Goal: Task Accomplishment & Management: Complete application form

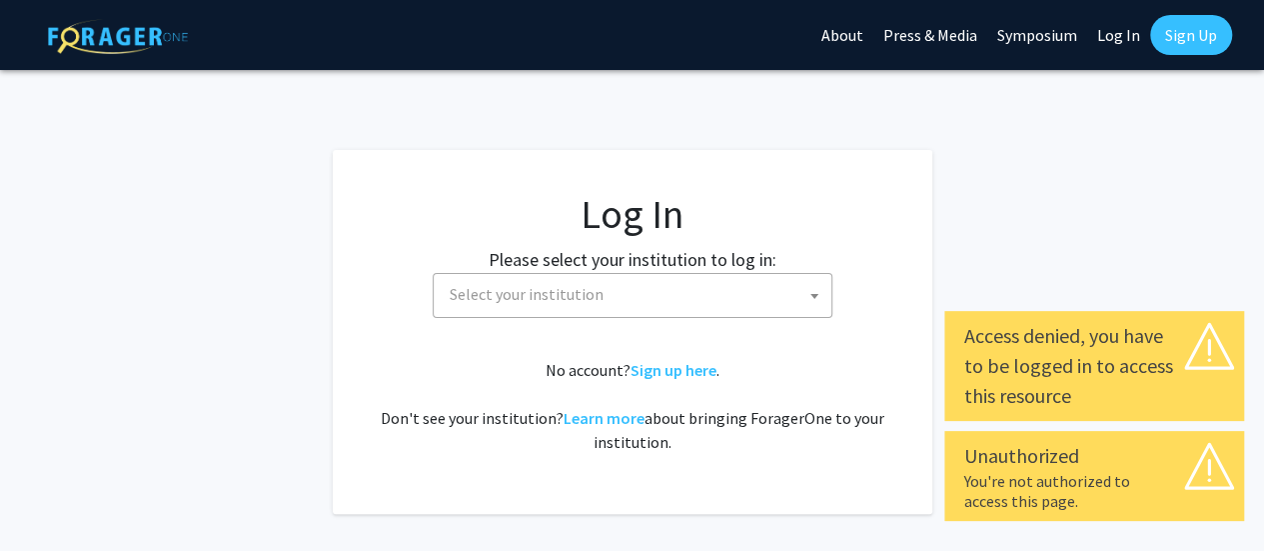
click at [664, 291] on span "Select your institution" at bounding box center [637, 294] width 390 height 41
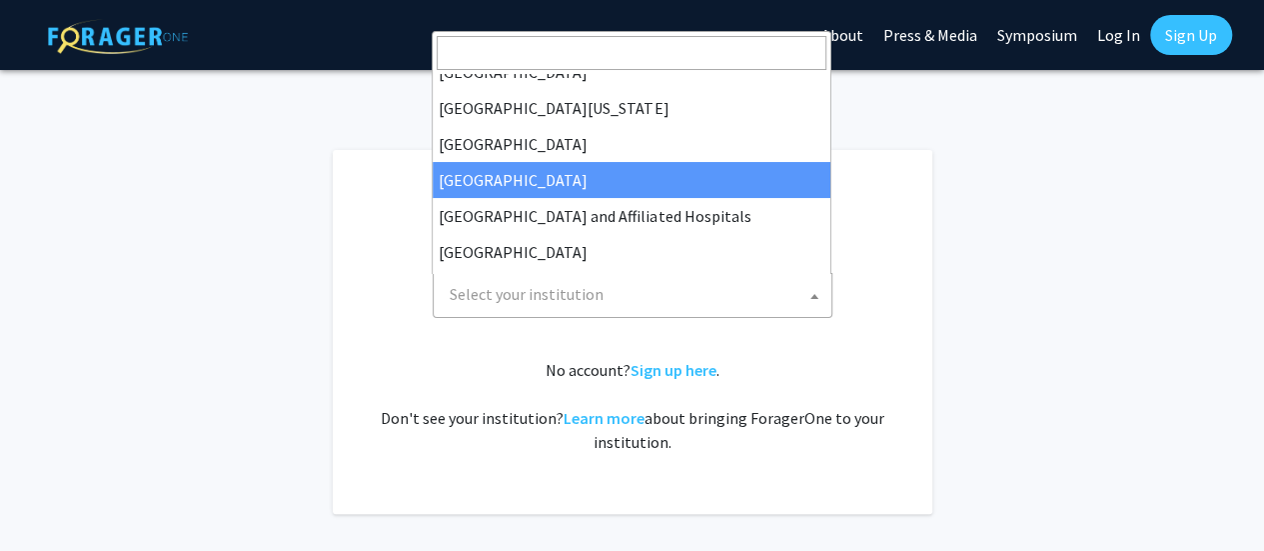
scroll to position [100, 0]
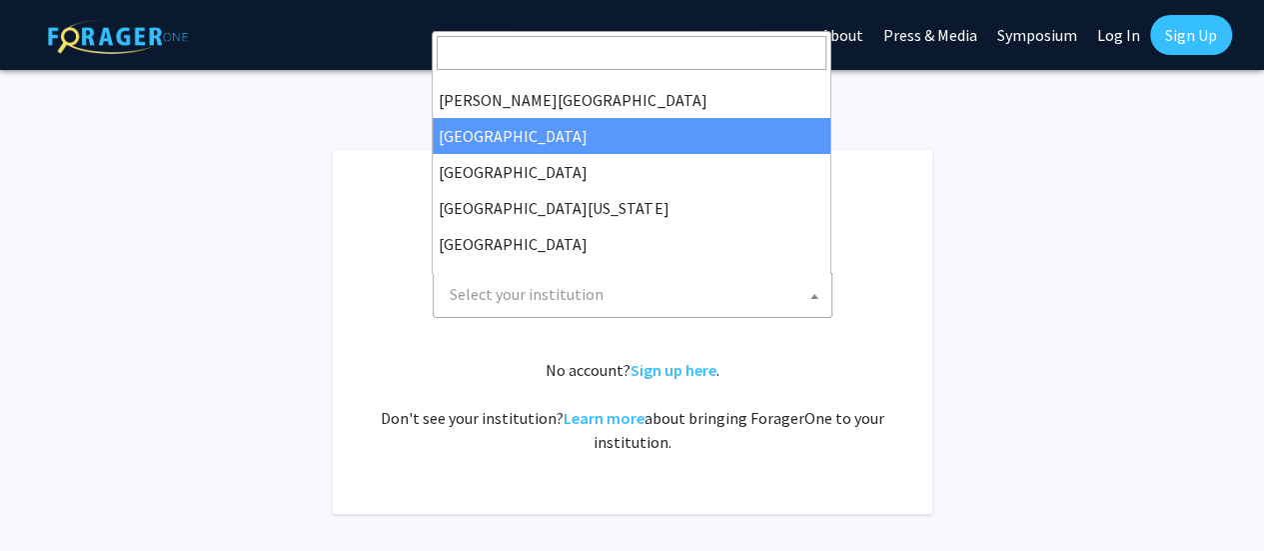
select select "6"
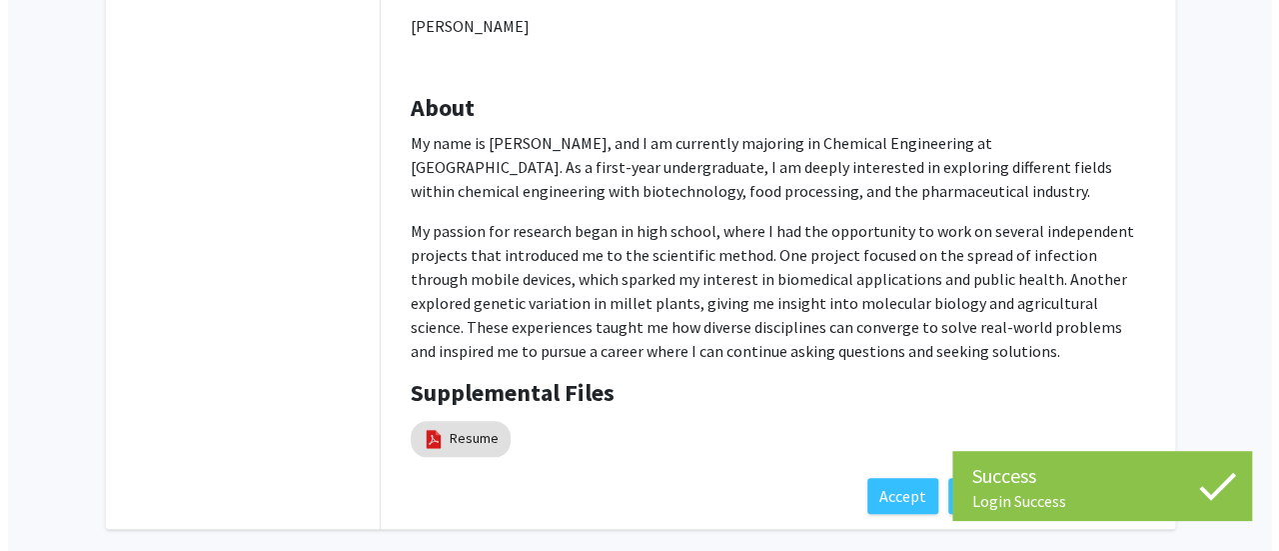
scroll to position [809, 0]
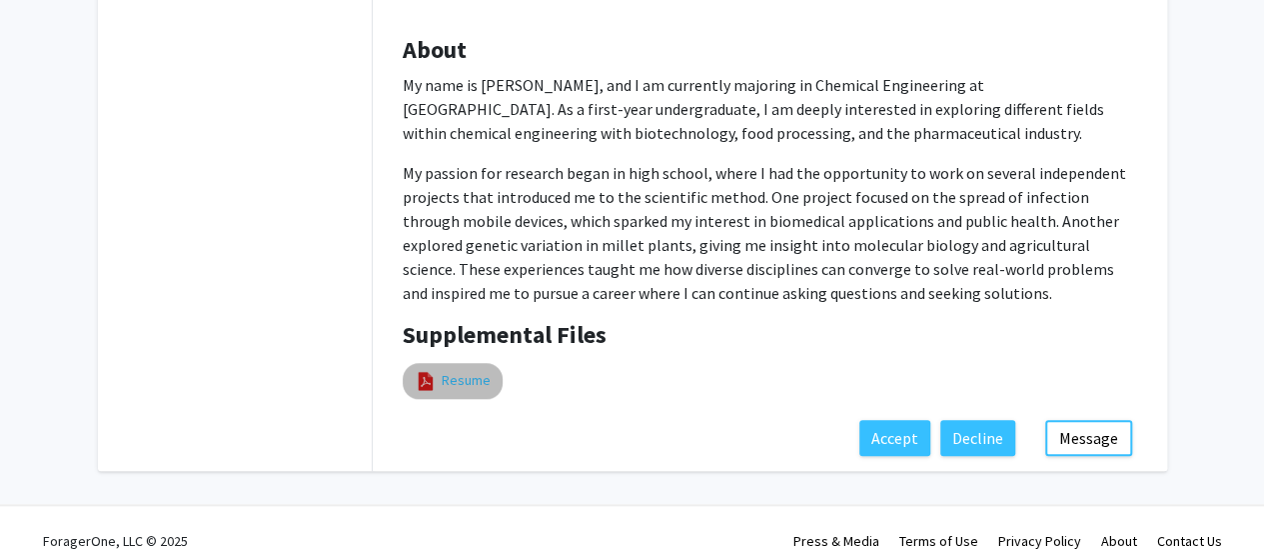
click at [450, 370] on link "Resume" at bounding box center [466, 380] width 49 height 21
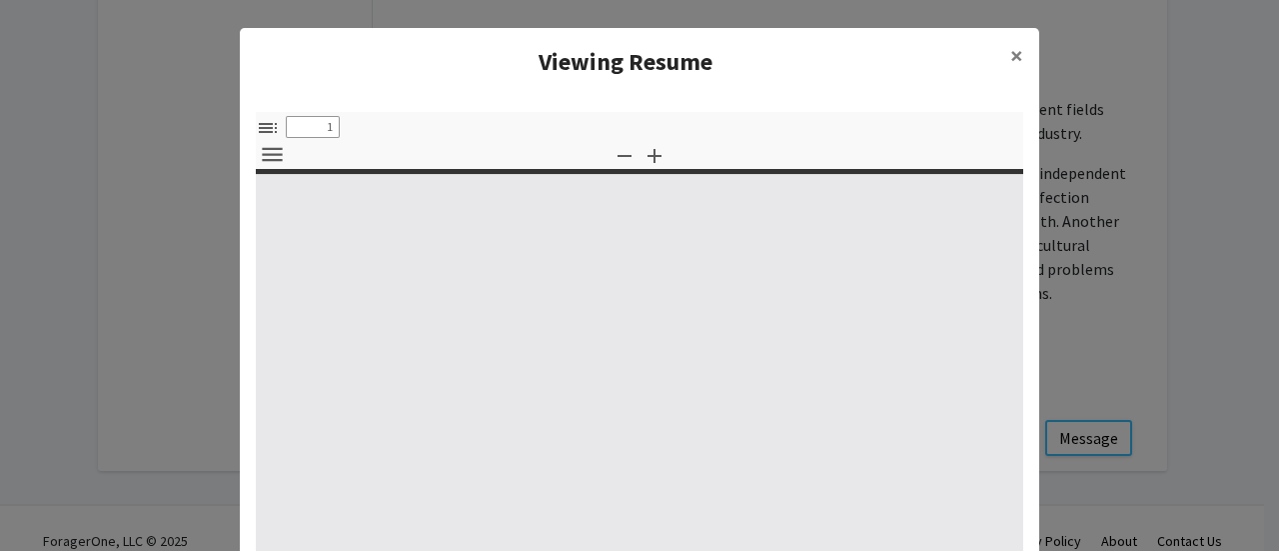
select select "custom"
type input "0"
select select "custom"
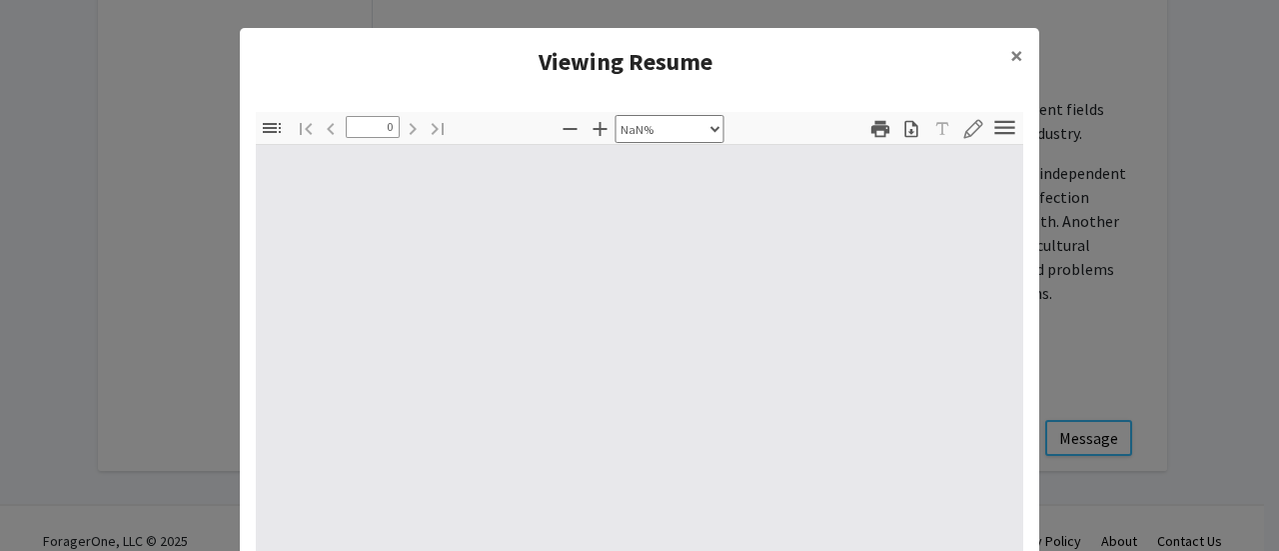
type input "1"
select select "auto"
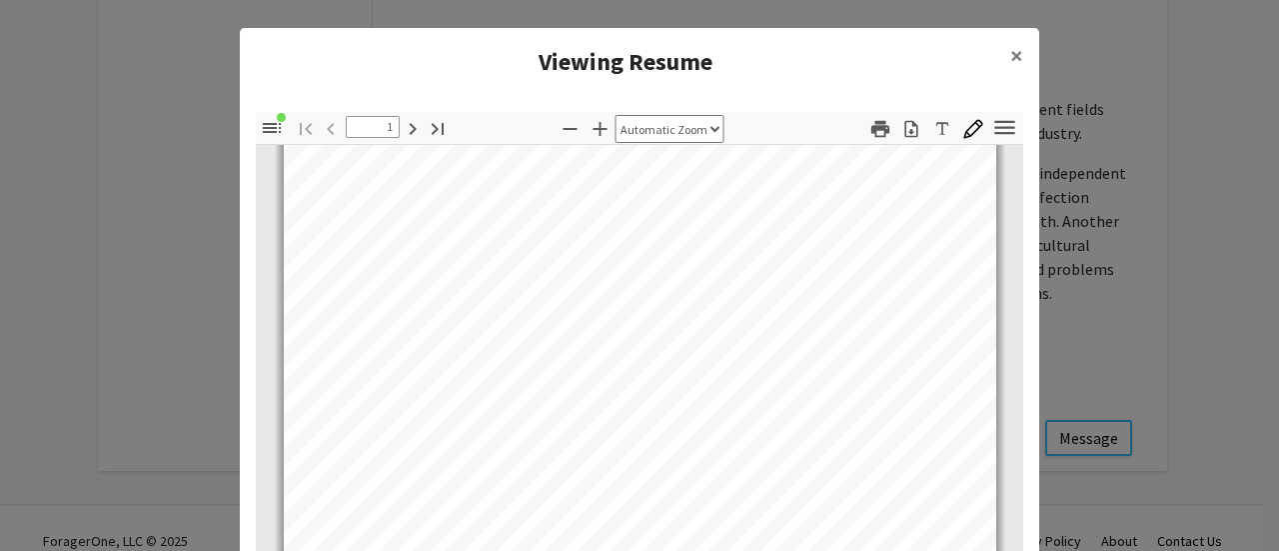
scroll to position [500, 0]
click at [1010, 61] on span "×" at bounding box center [1016, 55] width 13 height 31
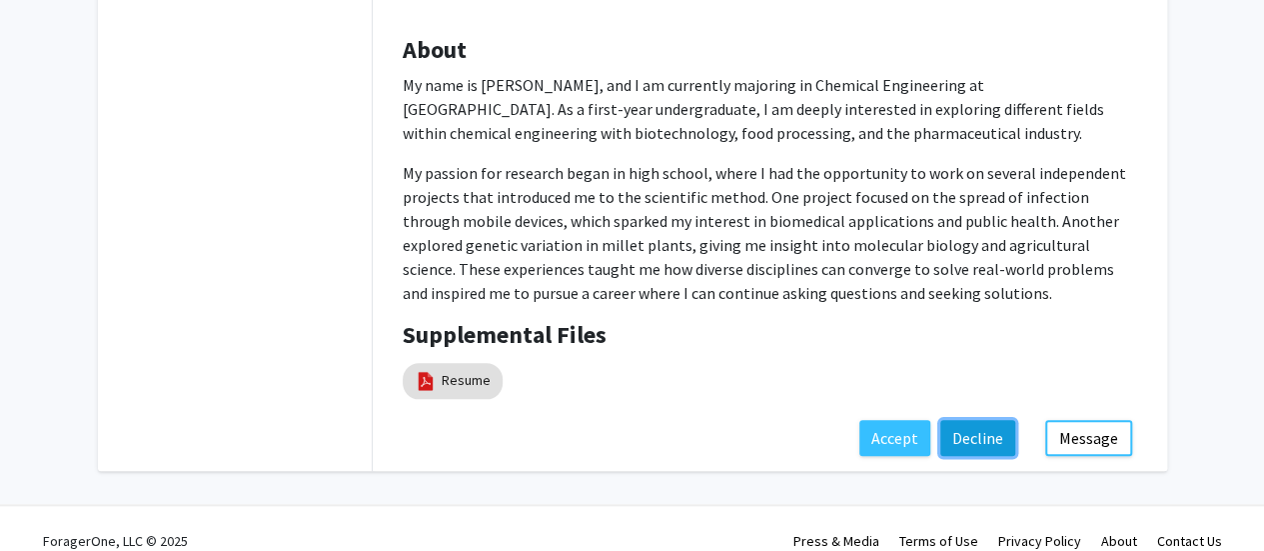
click at [981, 420] on button "Decline" at bounding box center [977, 438] width 75 height 36
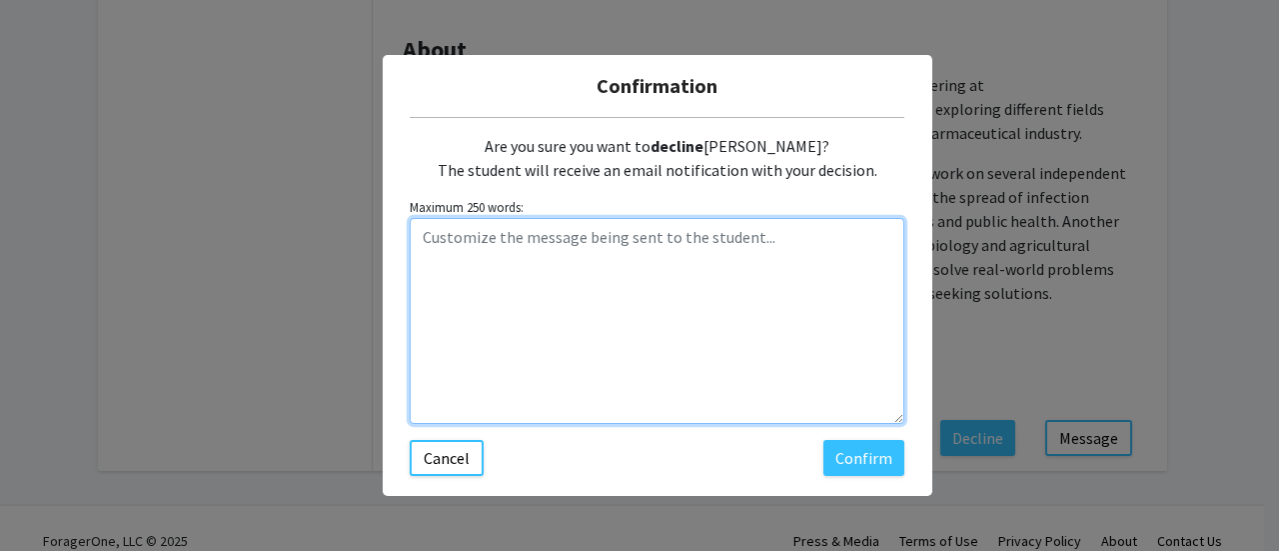
click at [624, 279] on textarea "Customize the message being sent to the student..." at bounding box center [657, 321] width 495 height 206
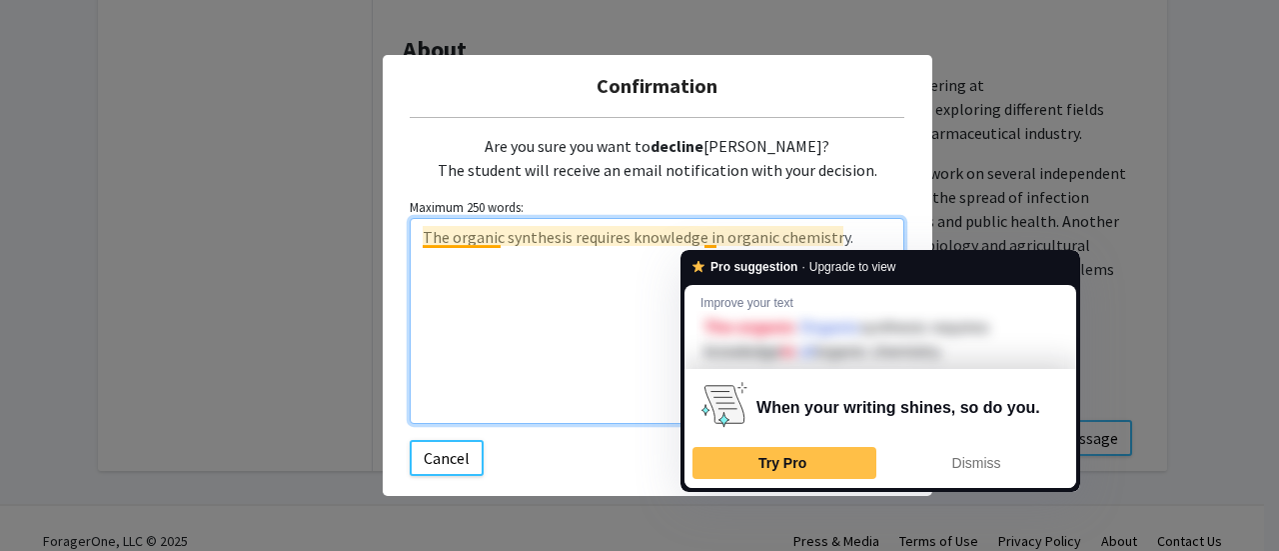
click at [632, 269] on textarea "The organic synthesis requires knowledge in organic chemistry." at bounding box center [657, 321] width 495 height 206
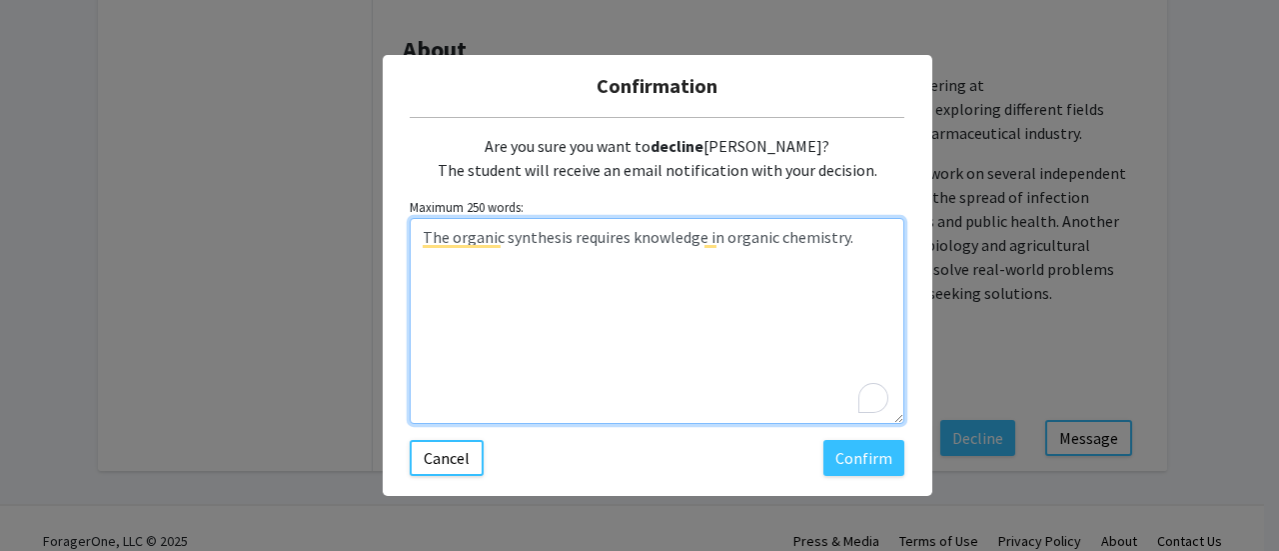
click at [882, 237] on textarea "The organic synthesis requires knowledge in organic chemistry." at bounding box center [657, 321] width 495 height 206
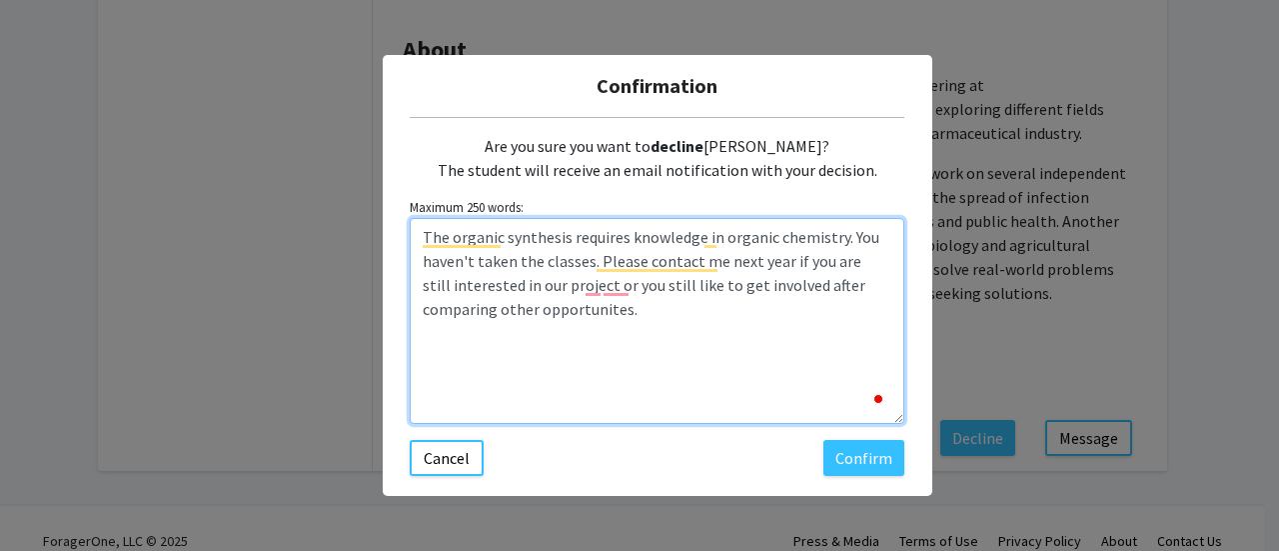
type textarea "The organic synthesis requires knowledge in organic chemistry. You haven't take…"
click at [773, 288] on textarea "The organic synthesis requires knowledge in organic chemistry. You haven't take…" at bounding box center [657, 321] width 495 height 206
